Goal: Transaction & Acquisition: Subscribe to service/newsletter

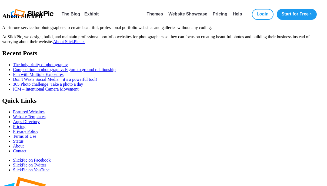
select select "[GEOGRAPHIC_DATA]"
select select
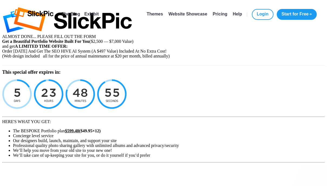
type input "[EMAIL_ADDRESS][DOMAIN_NAME]"
type input "[PERSON_NAME]"
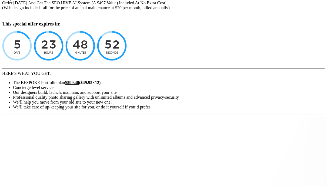
scroll to position [54, 0]
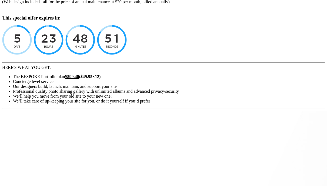
type input "[PERSON_NAME]"
type input "[STREET_ADDRESS]"
type input "Ypsilanti"
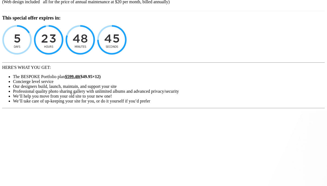
type input "48197"
select select "MI"
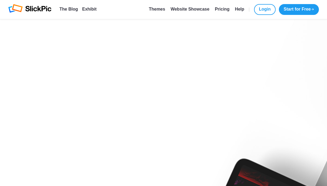
scroll to position [223, 0]
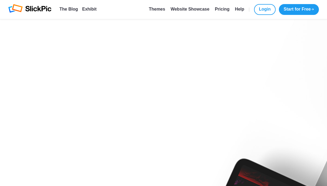
checkbox input "true"
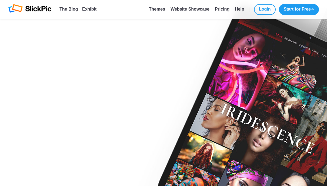
scroll to position [325, 0]
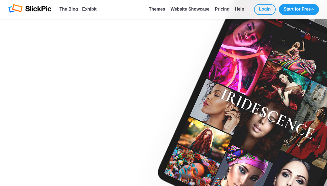
type input "08 / 29"
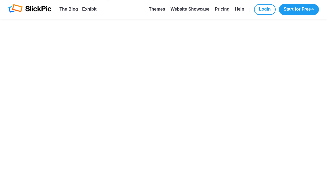
scroll to position [271, 0]
